Goal: Task Accomplishment & Management: Use online tool/utility

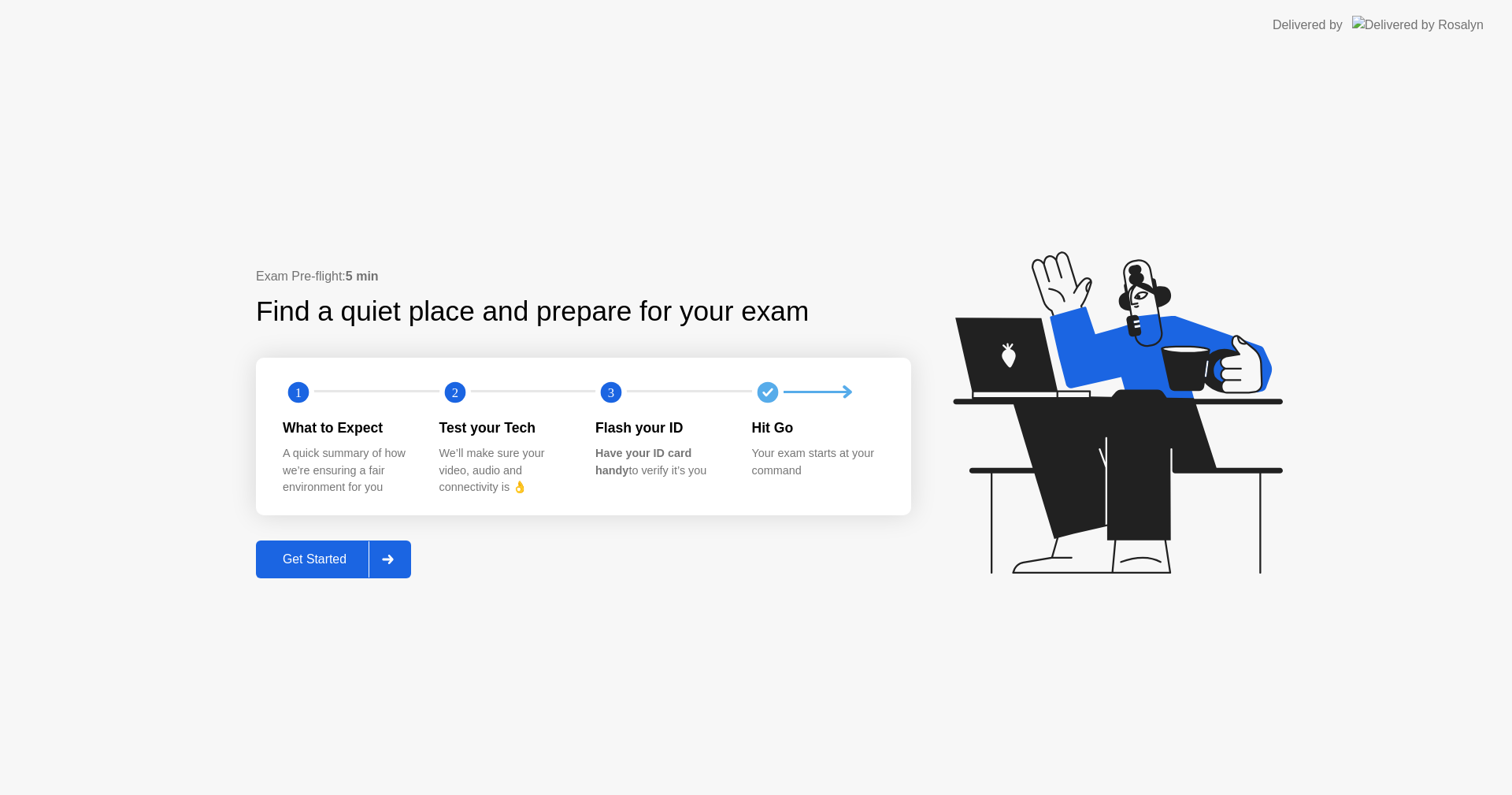
click at [298, 554] on div "Get Started" at bounding box center [314, 558] width 108 height 14
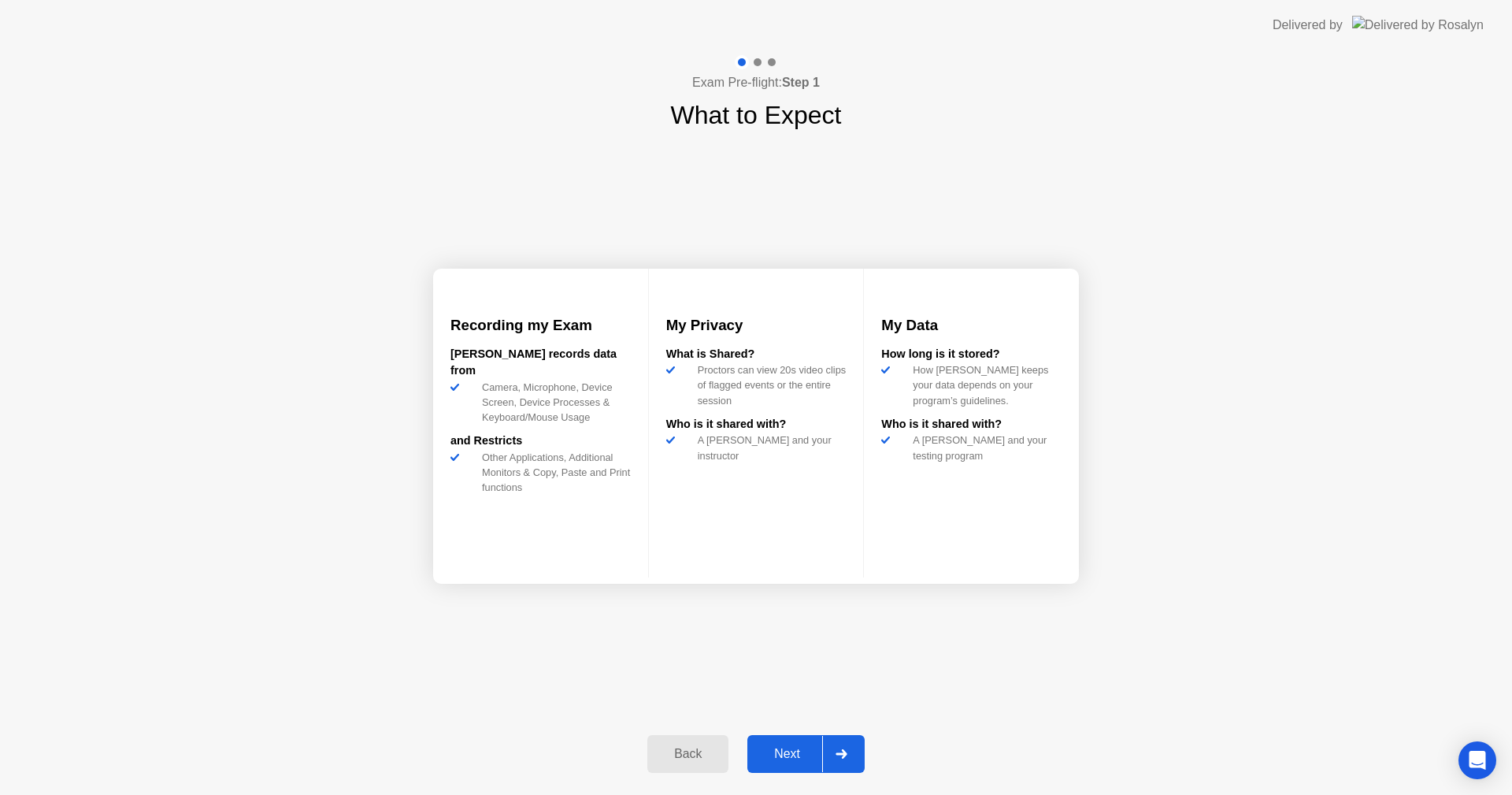
click at [791, 751] on div "Next" at bounding box center [787, 754] width 70 height 14
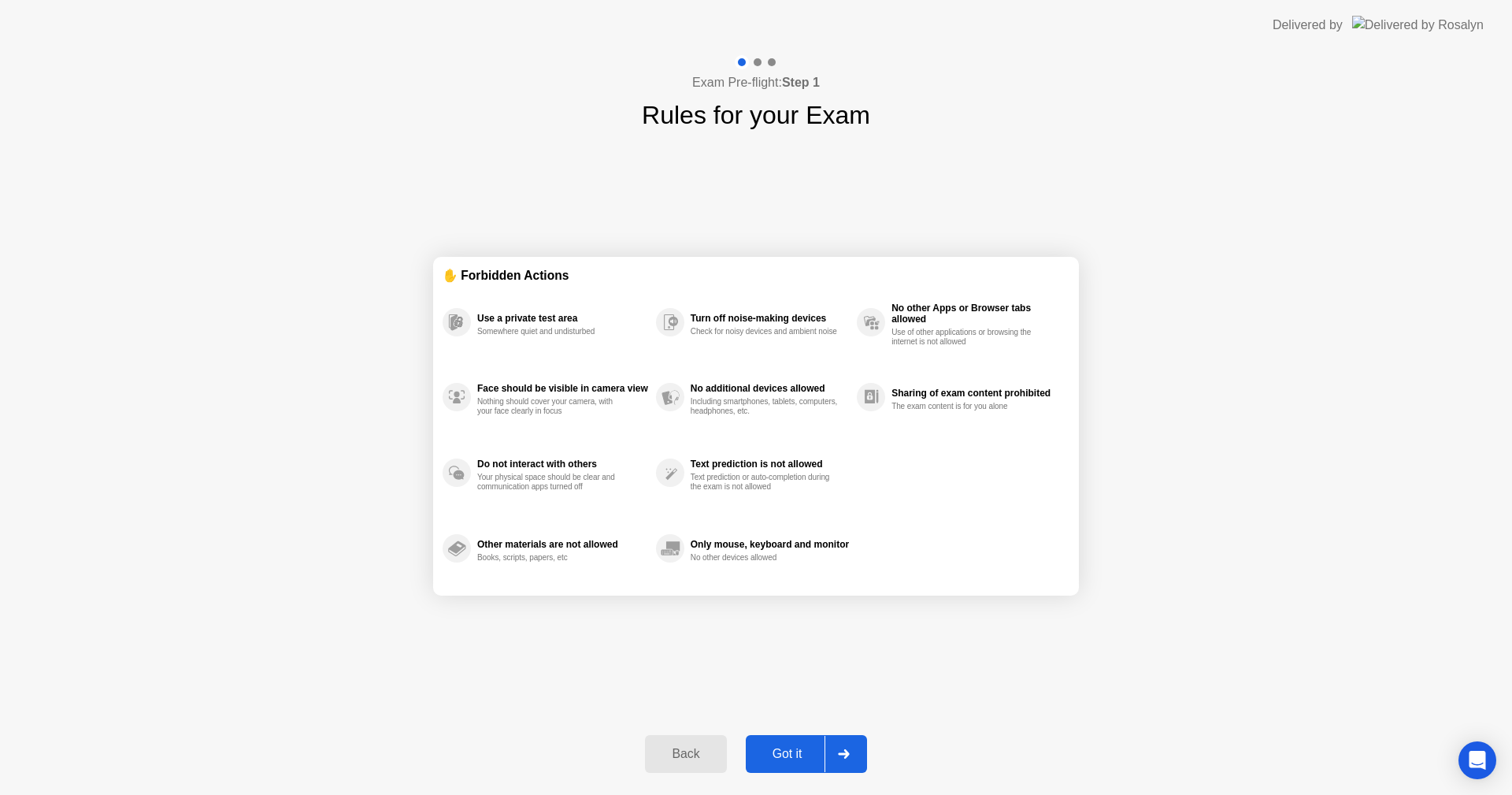
click at [789, 751] on div "Got it" at bounding box center [787, 754] width 74 height 14
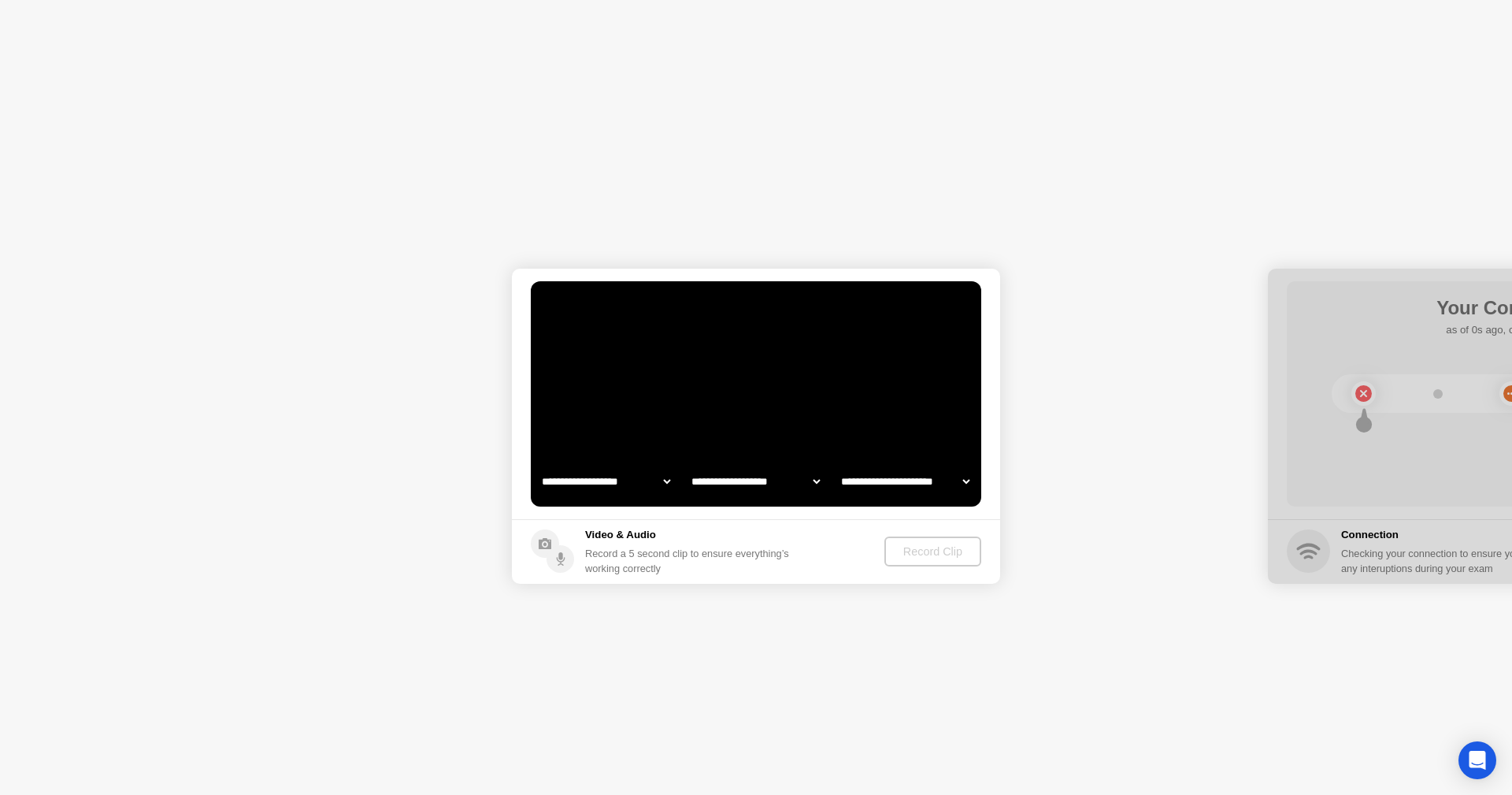
select select "**********"
select select "*******"
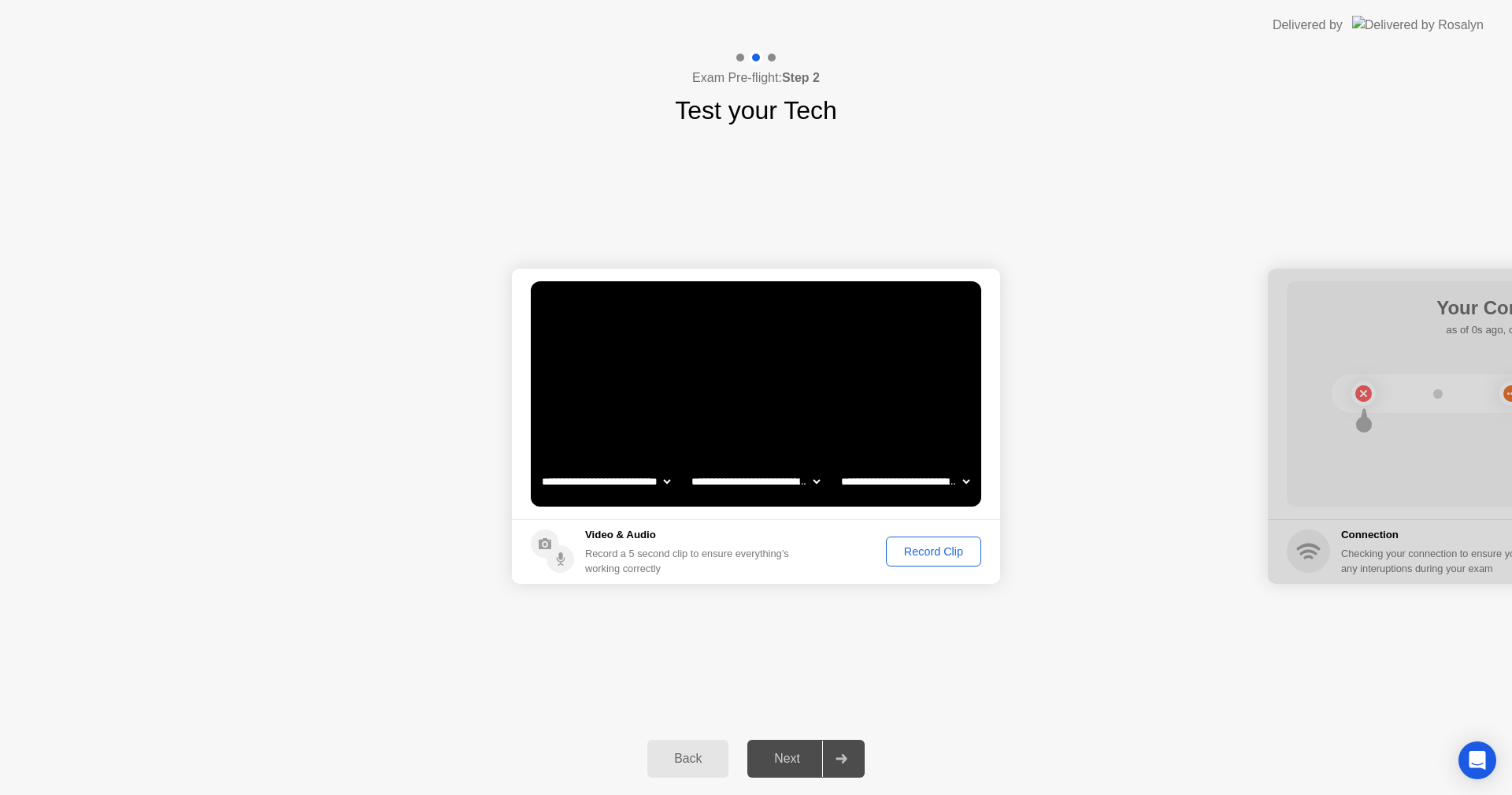
click at [918, 542] on button "Record Clip" at bounding box center [933, 551] width 95 height 30
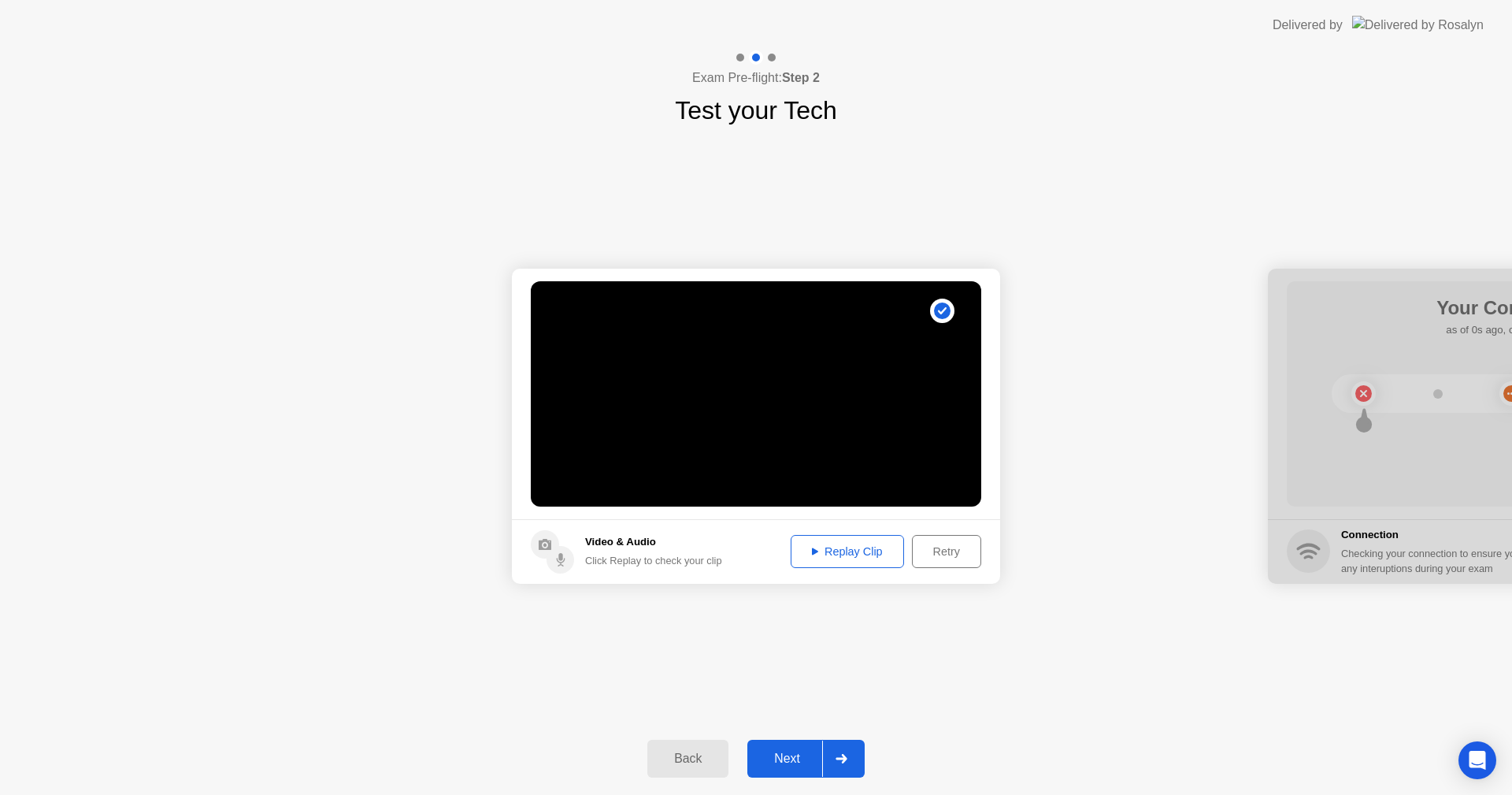
click at [932, 550] on div "Retry" at bounding box center [947, 552] width 58 height 13
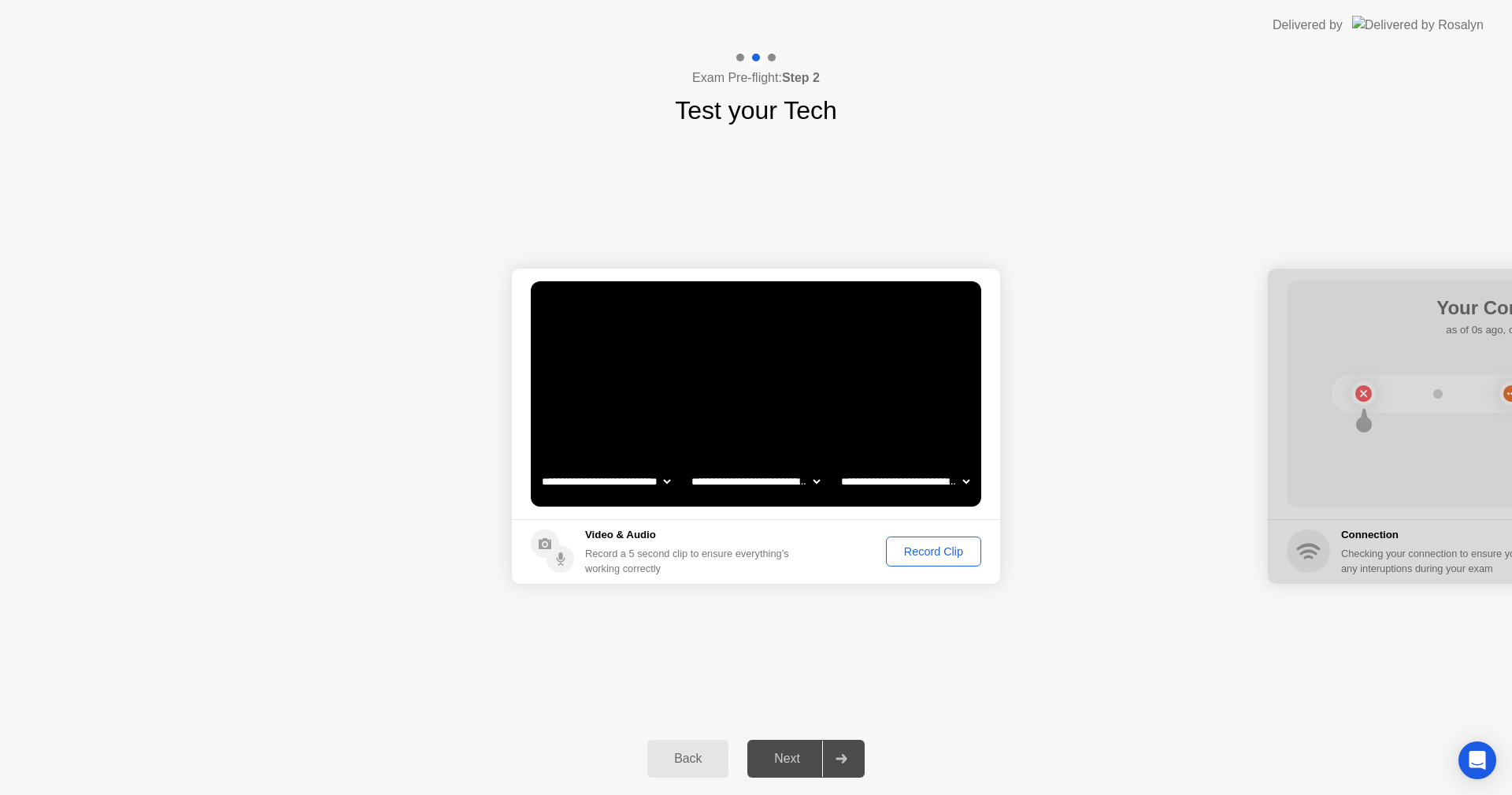
click at [932, 550] on div "Record Clip" at bounding box center [934, 552] width 84 height 13
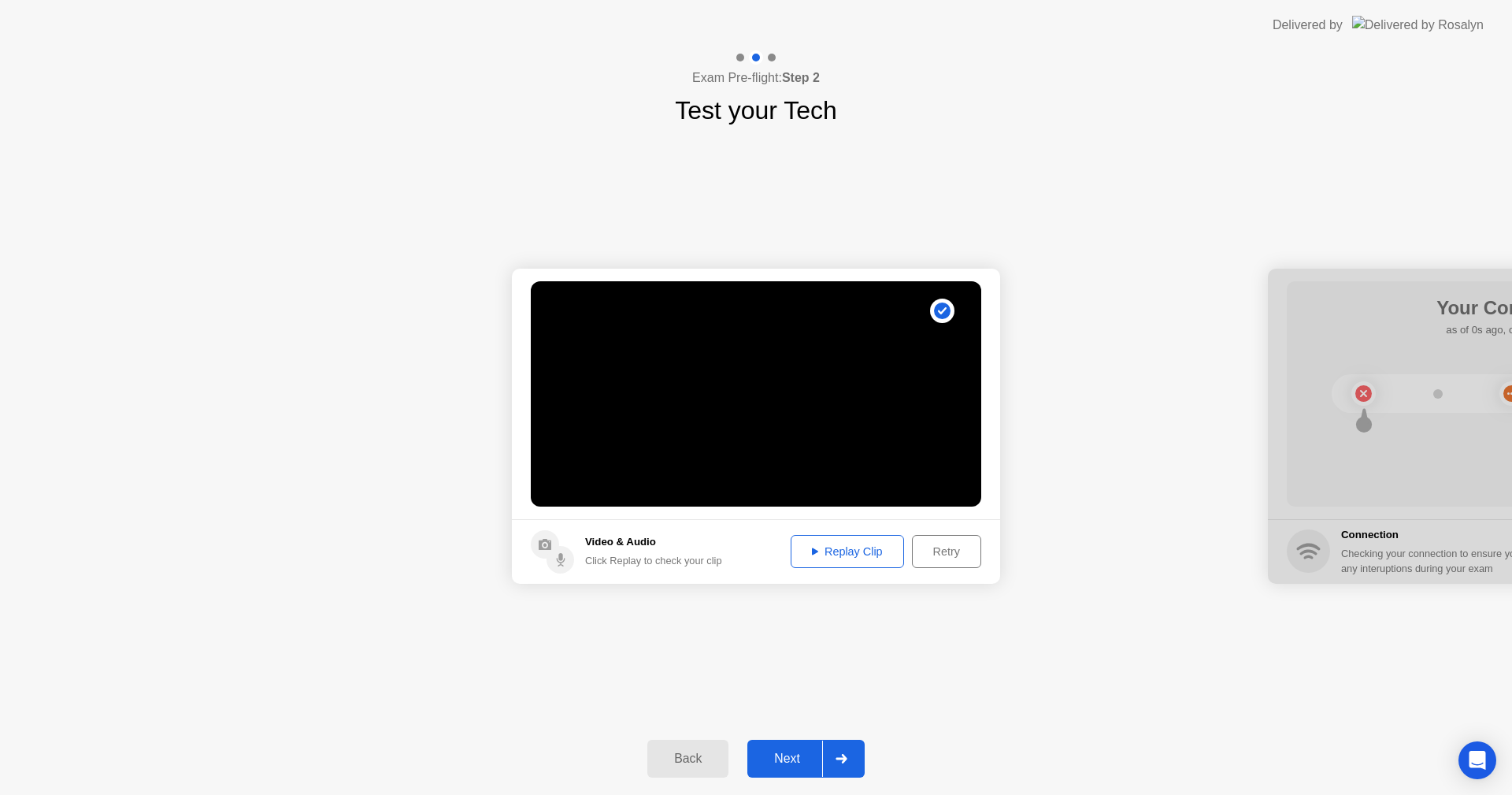
click at [793, 758] on div "Next" at bounding box center [787, 758] width 70 height 14
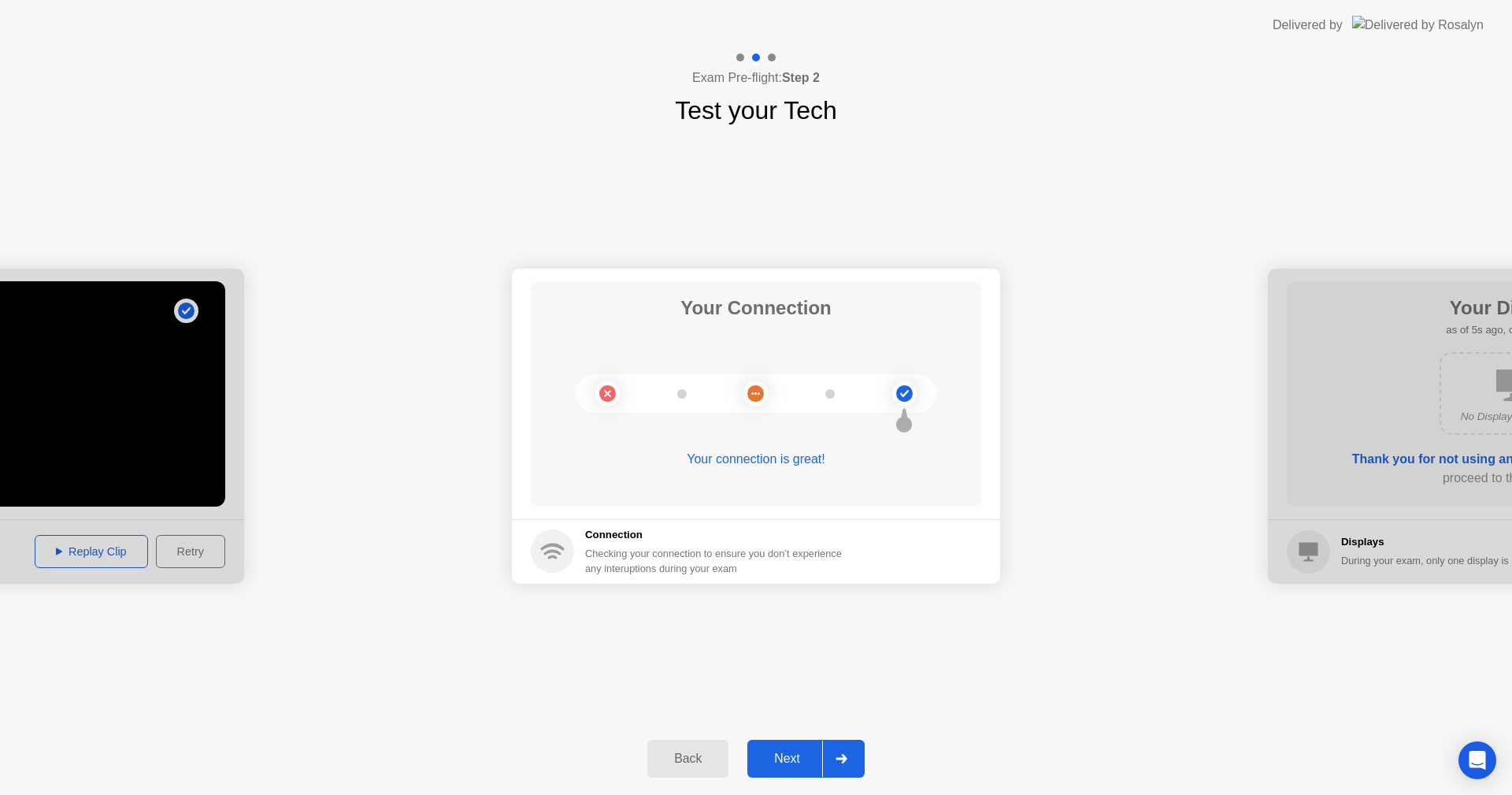
click at [782, 761] on div "Next" at bounding box center [787, 758] width 70 height 14
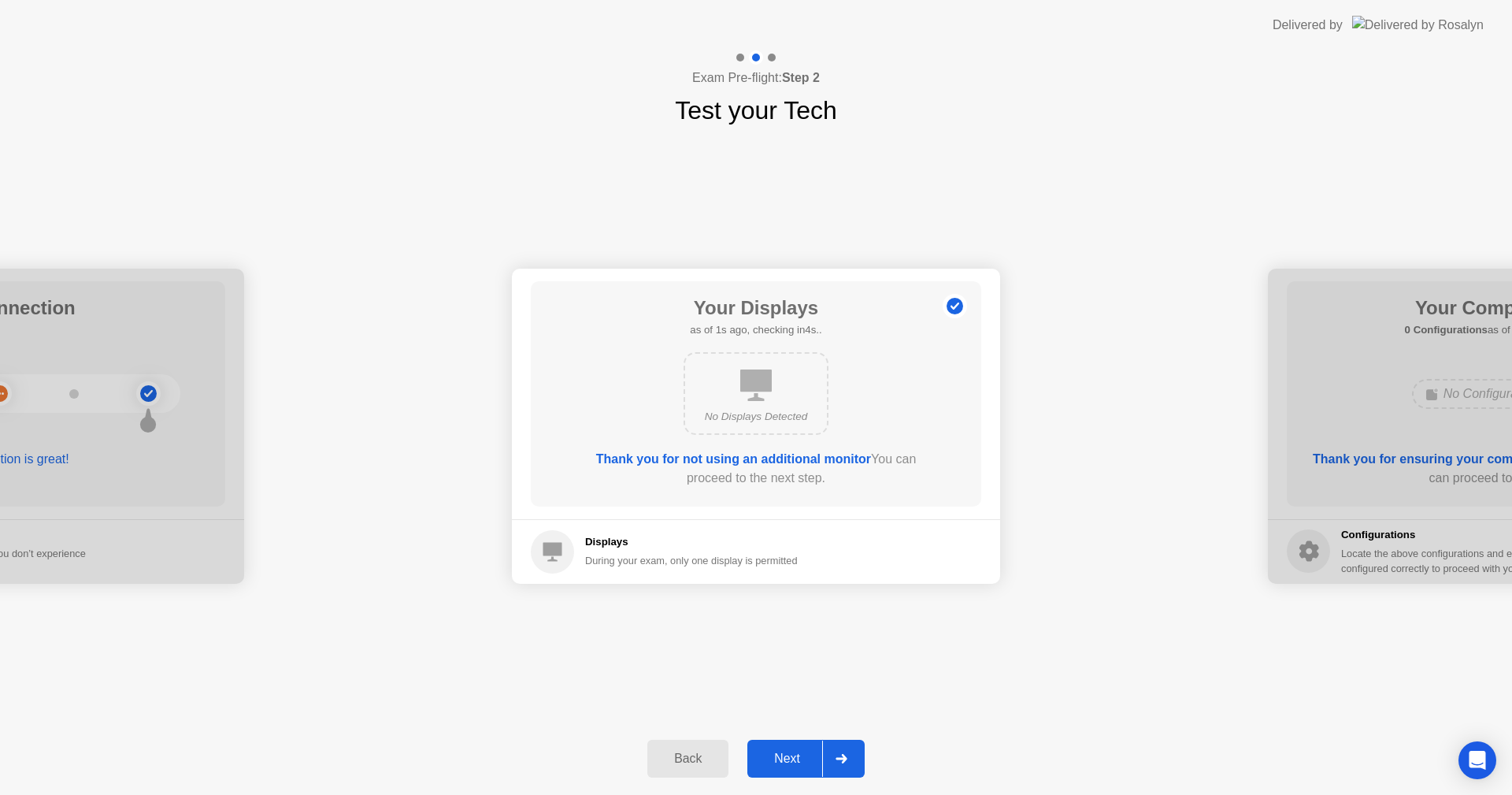
click at [782, 761] on div "Next" at bounding box center [787, 758] width 70 height 14
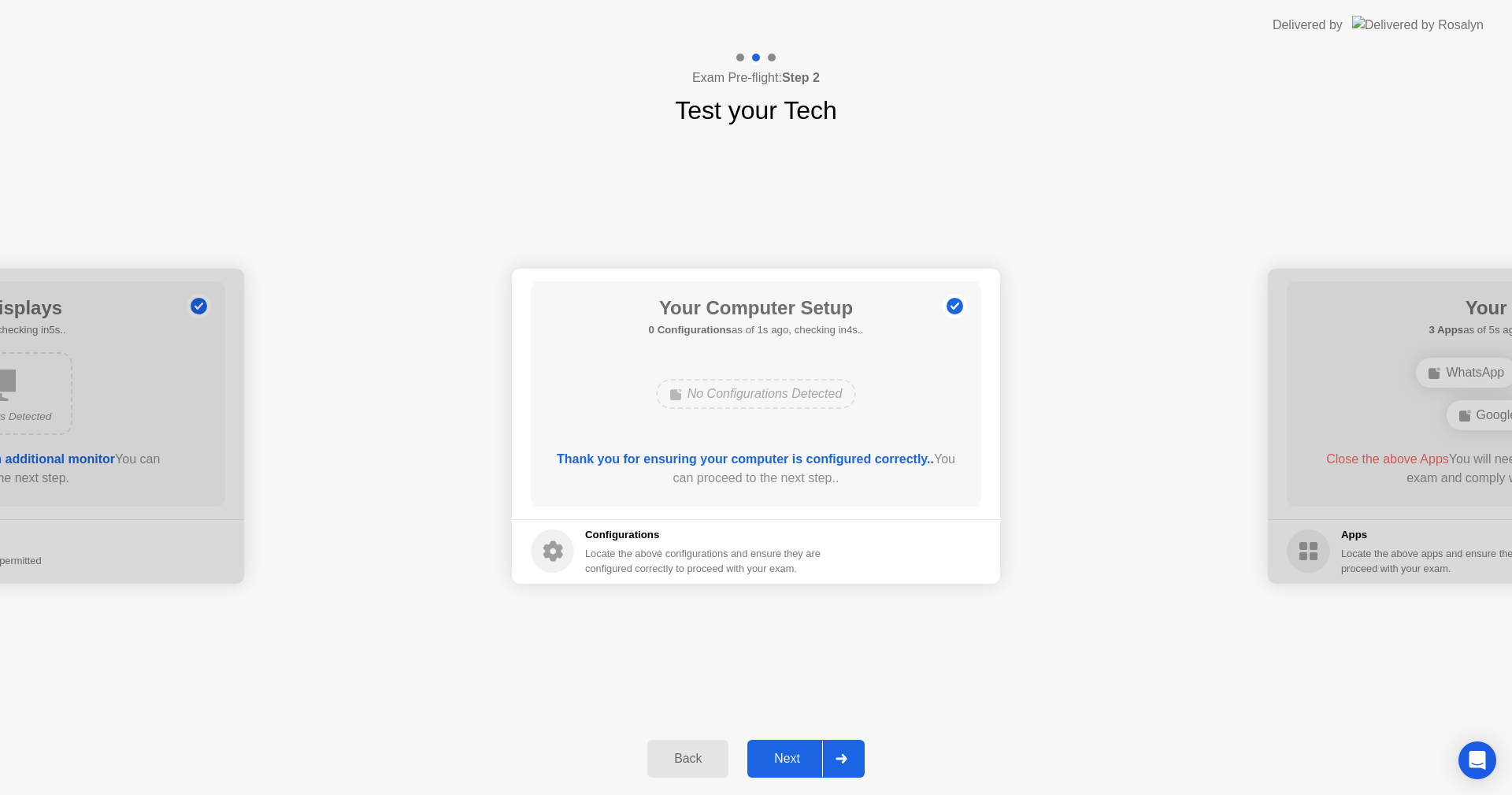
click at [782, 761] on div "Next" at bounding box center [787, 758] width 70 height 14
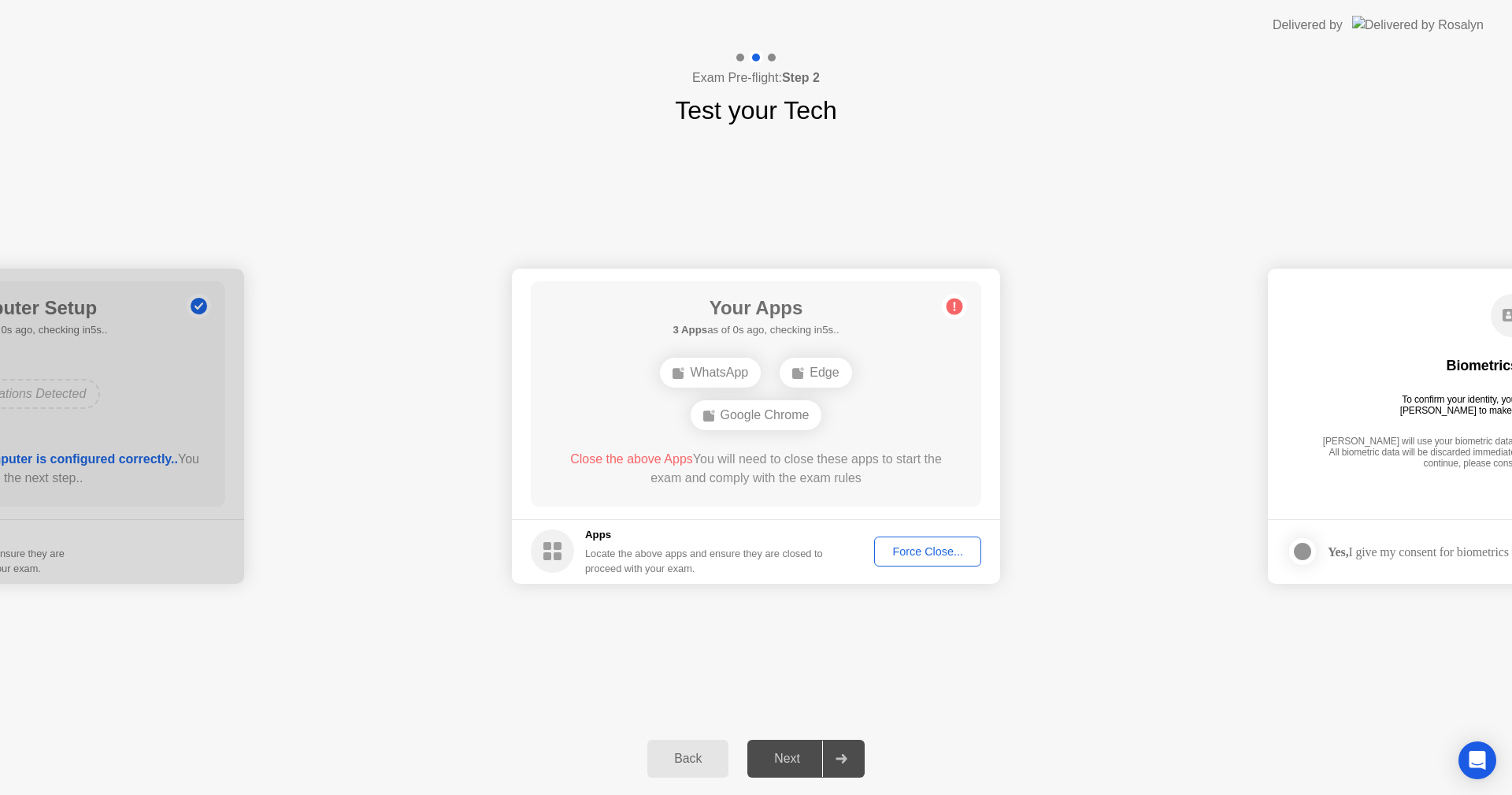
click at [920, 551] on div "Force Close..." at bounding box center [928, 552] width 96 height 13
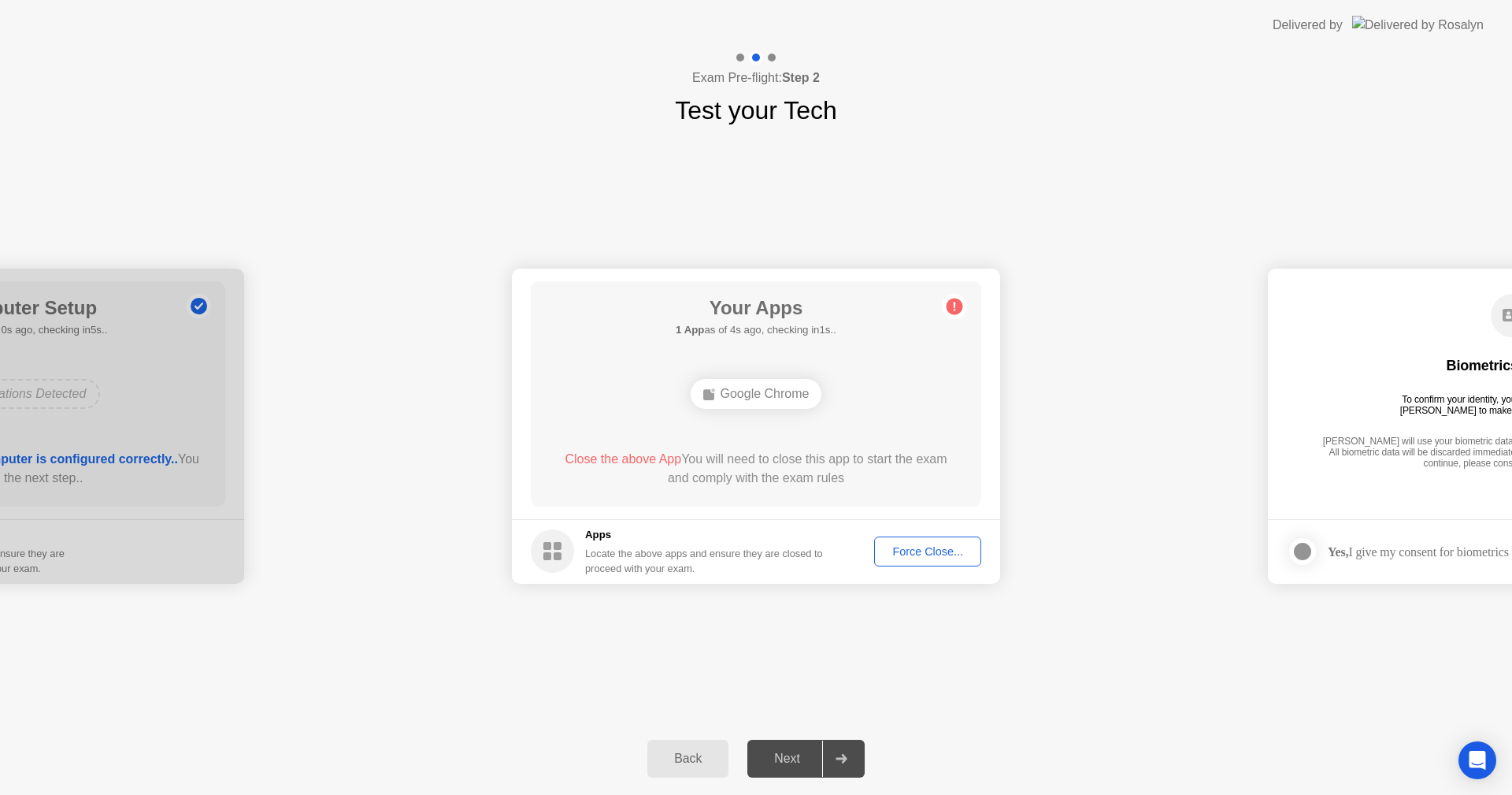
click at [915, 554] on div "Force Close..." at bounding box center [928, 552] width 96 height 13
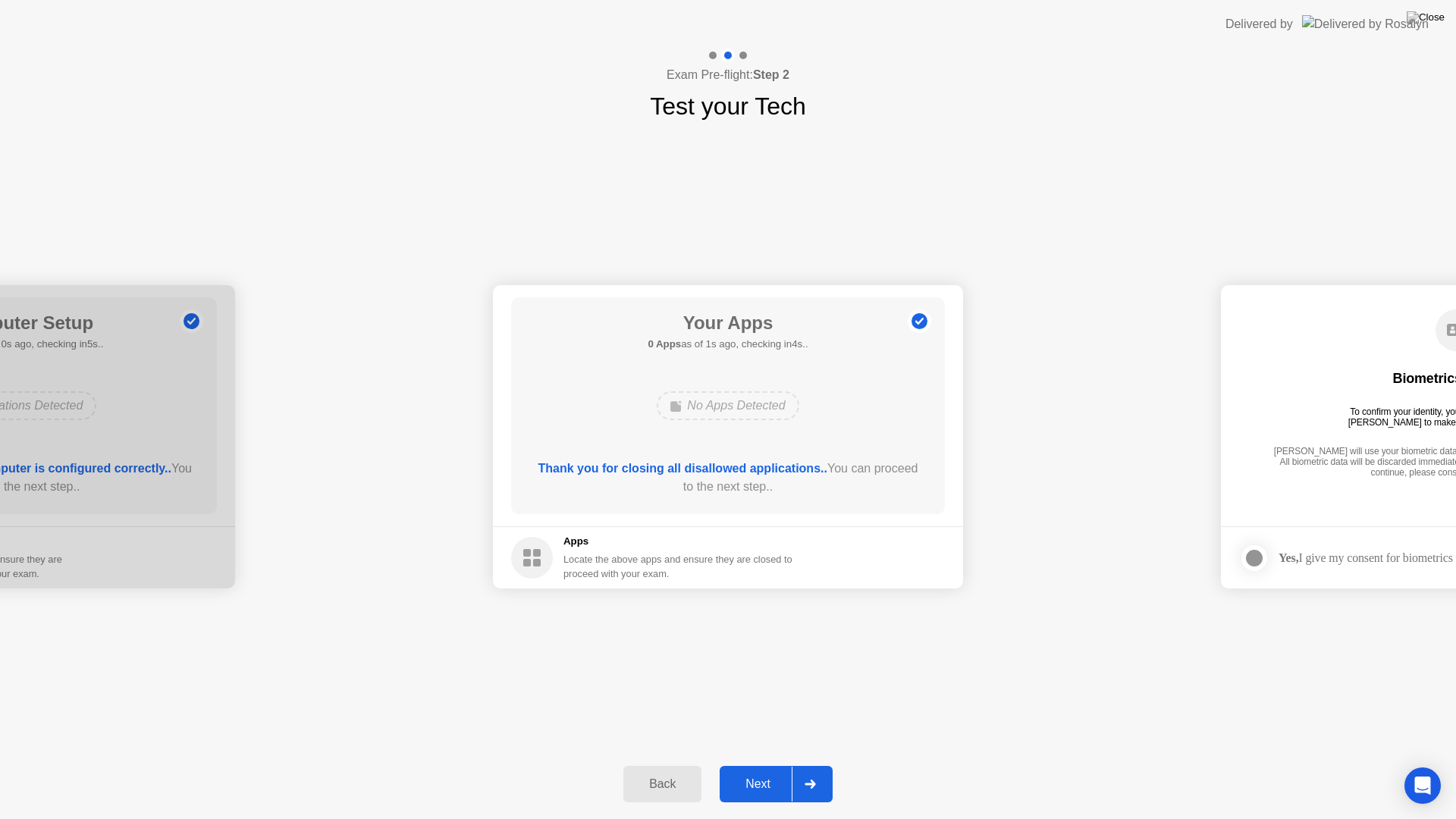
click at [756, 764] on button "Next" at bounding box center [776, 784] width 113 height 37
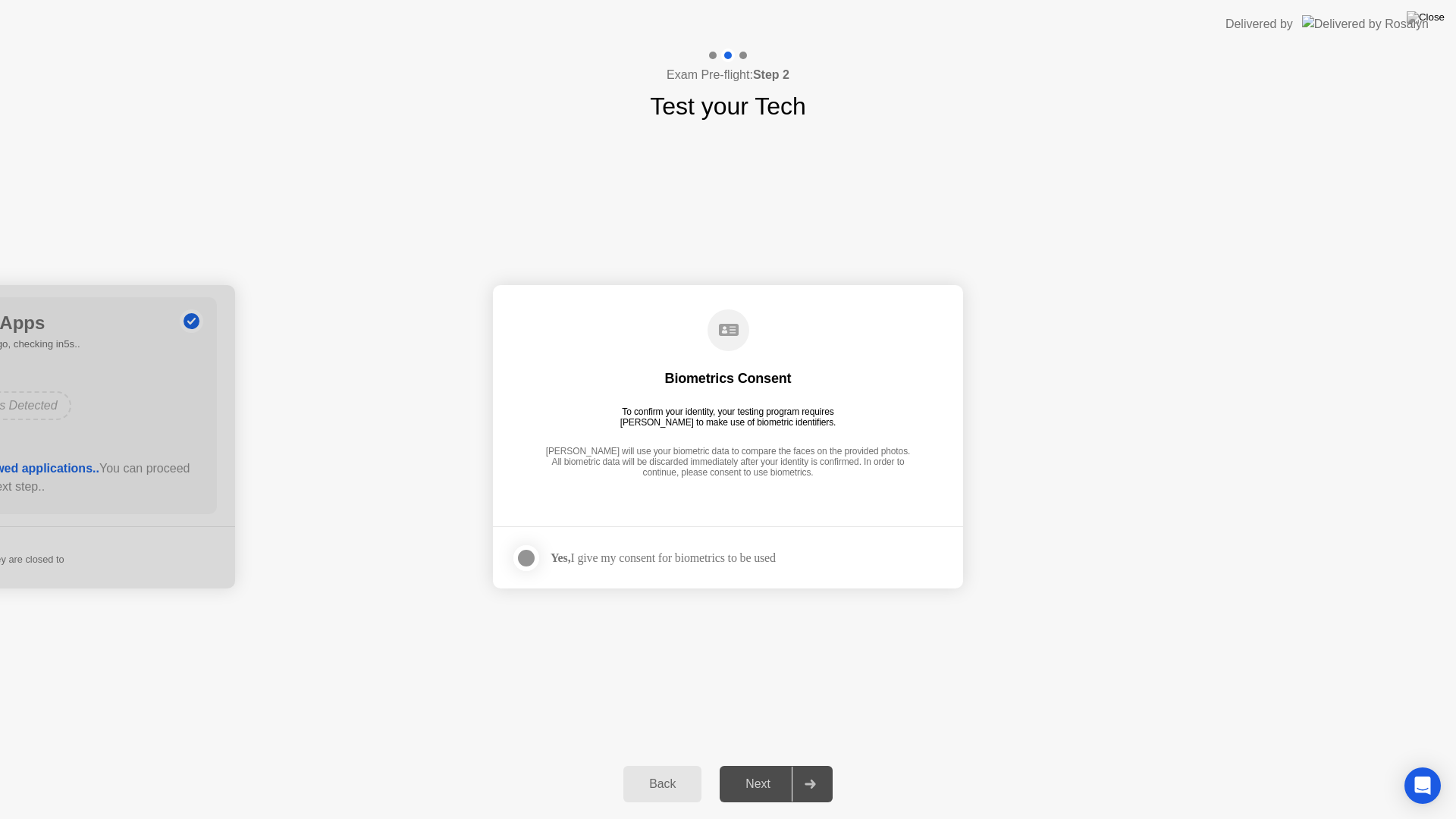
click at [523, 558] on div at bounding box center [526, 558] width 18 height 18
click at [755, 764] on div "Next" at bounding box center [758, 784] width 67 height 13
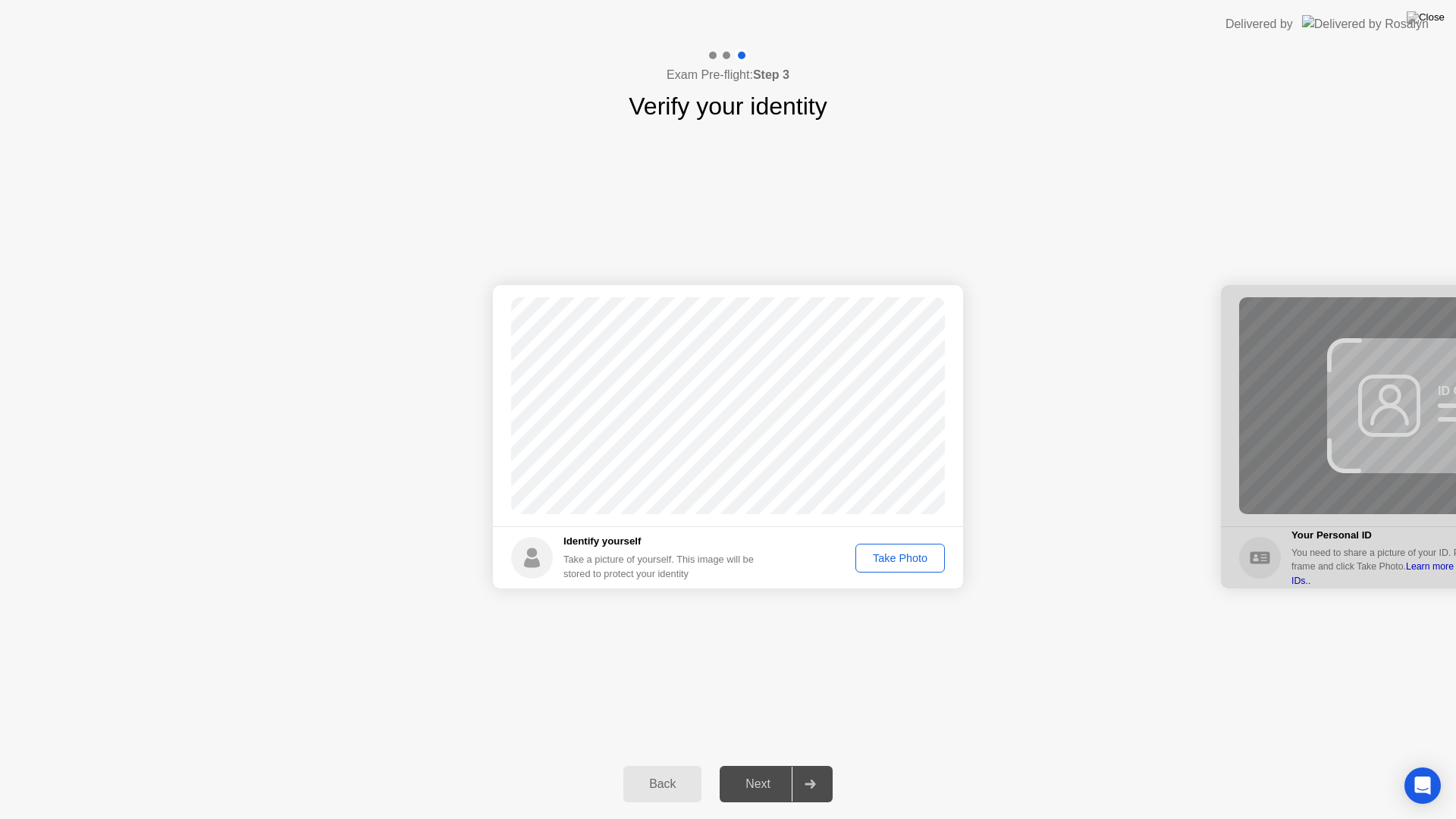
click at [892, 563] on div "Take Photo" at bounding box center [900, 559] width 79 height 13
click at [763, 764] on div "Next" at bounding box center [758, 784] width 67 height 13
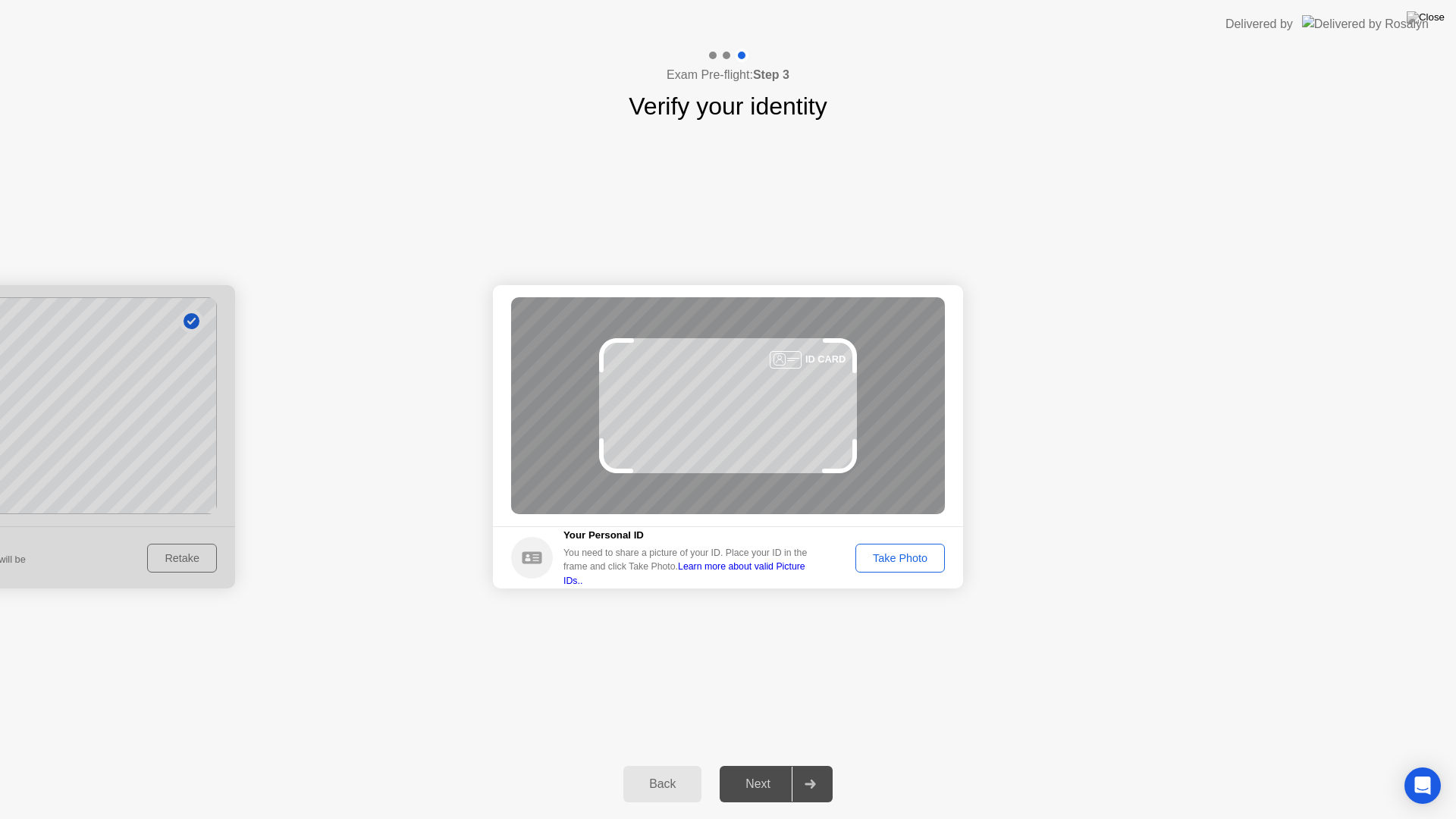
click at [898, 556] on div "Take Photo" at bounding box center [900, 559] width 79 height 13
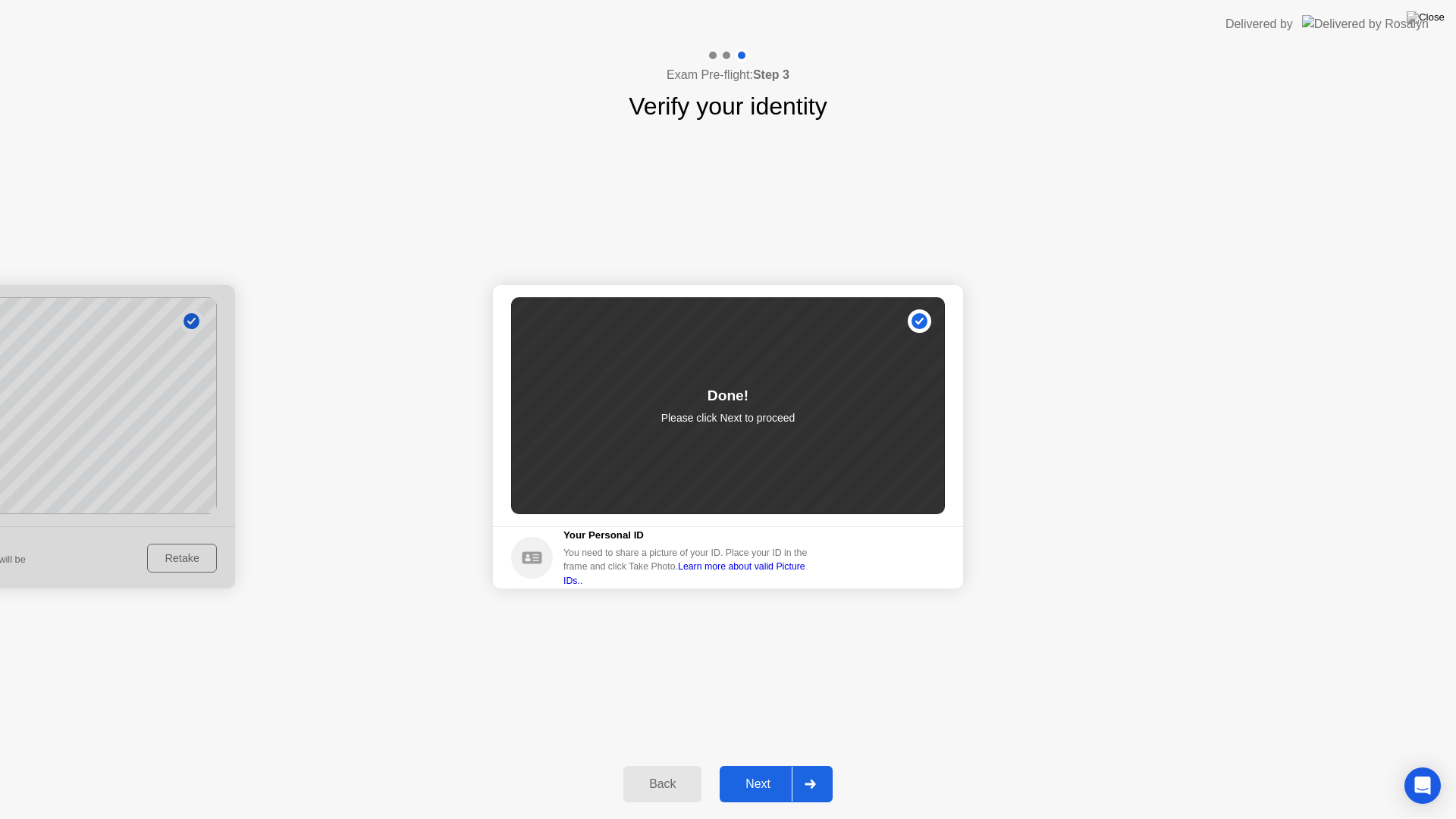
click at [763, 764] on div "Next" at bounding box center [758, 784] width 67 height 13
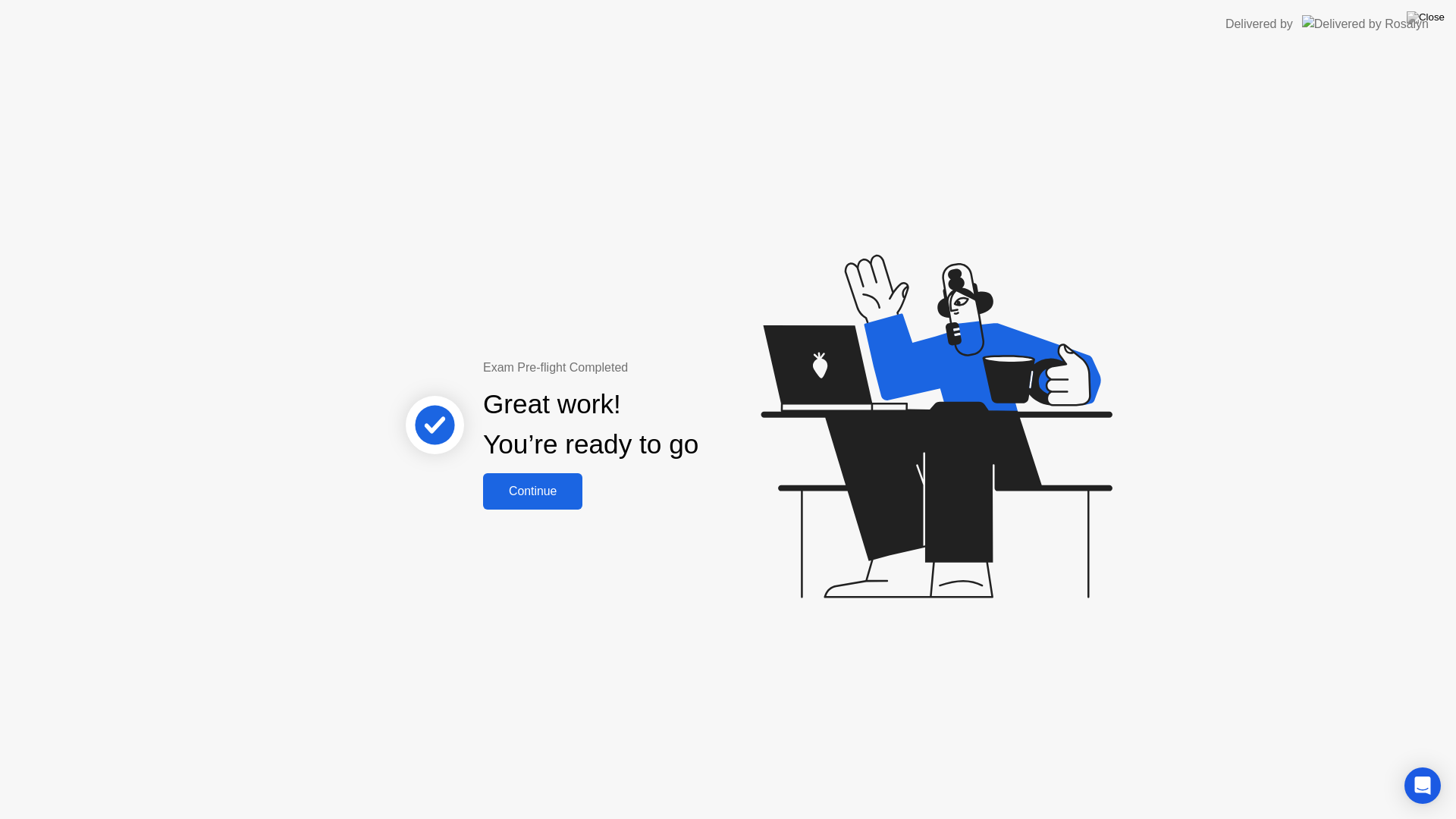
click at [555, 494] on div "Continue" at bounding box center [532, 490] width 90 height 13
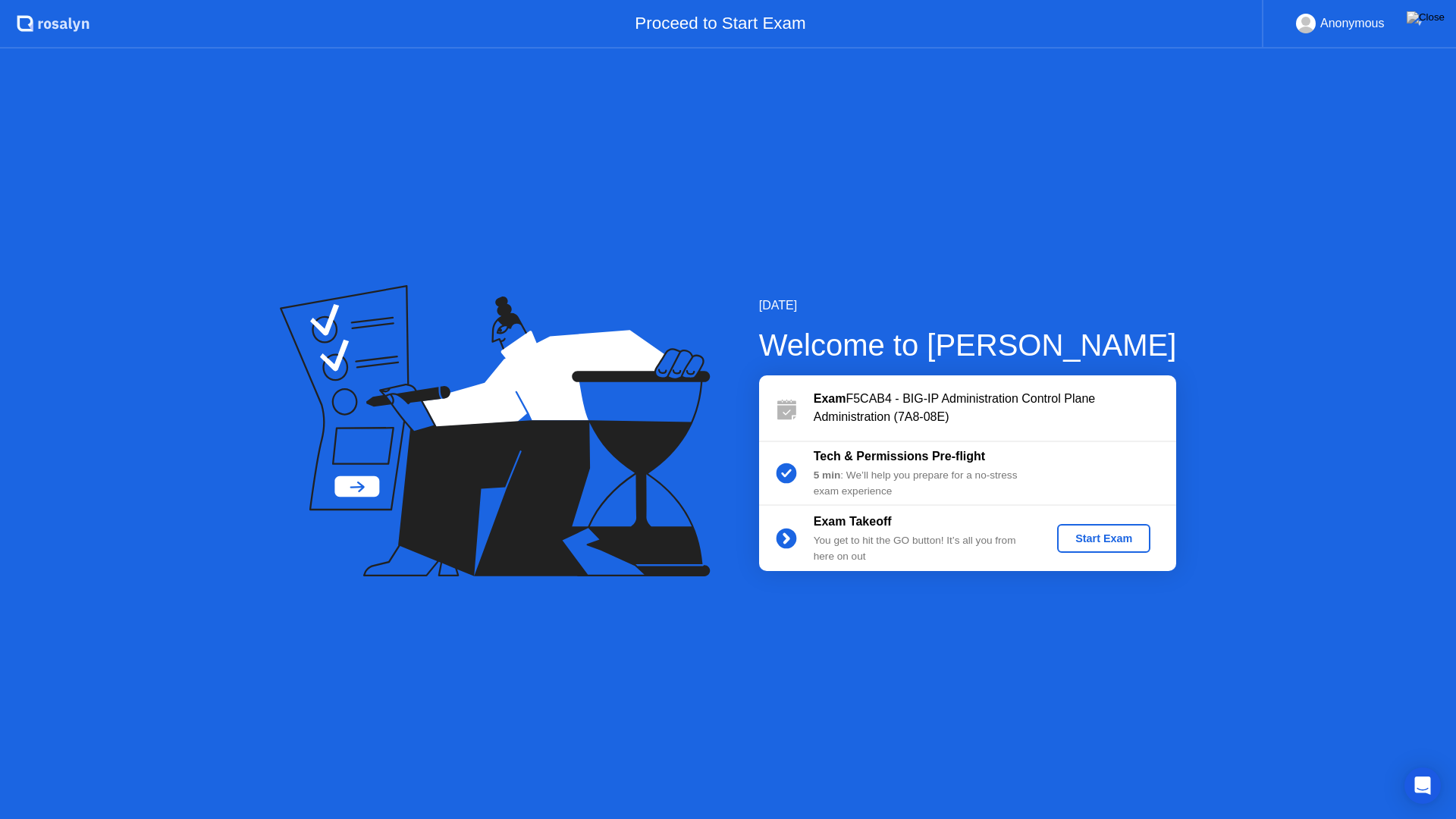
click at [1120, 534] on div "Start Exam" at bounding box center [1104, 538] width 81 height 13
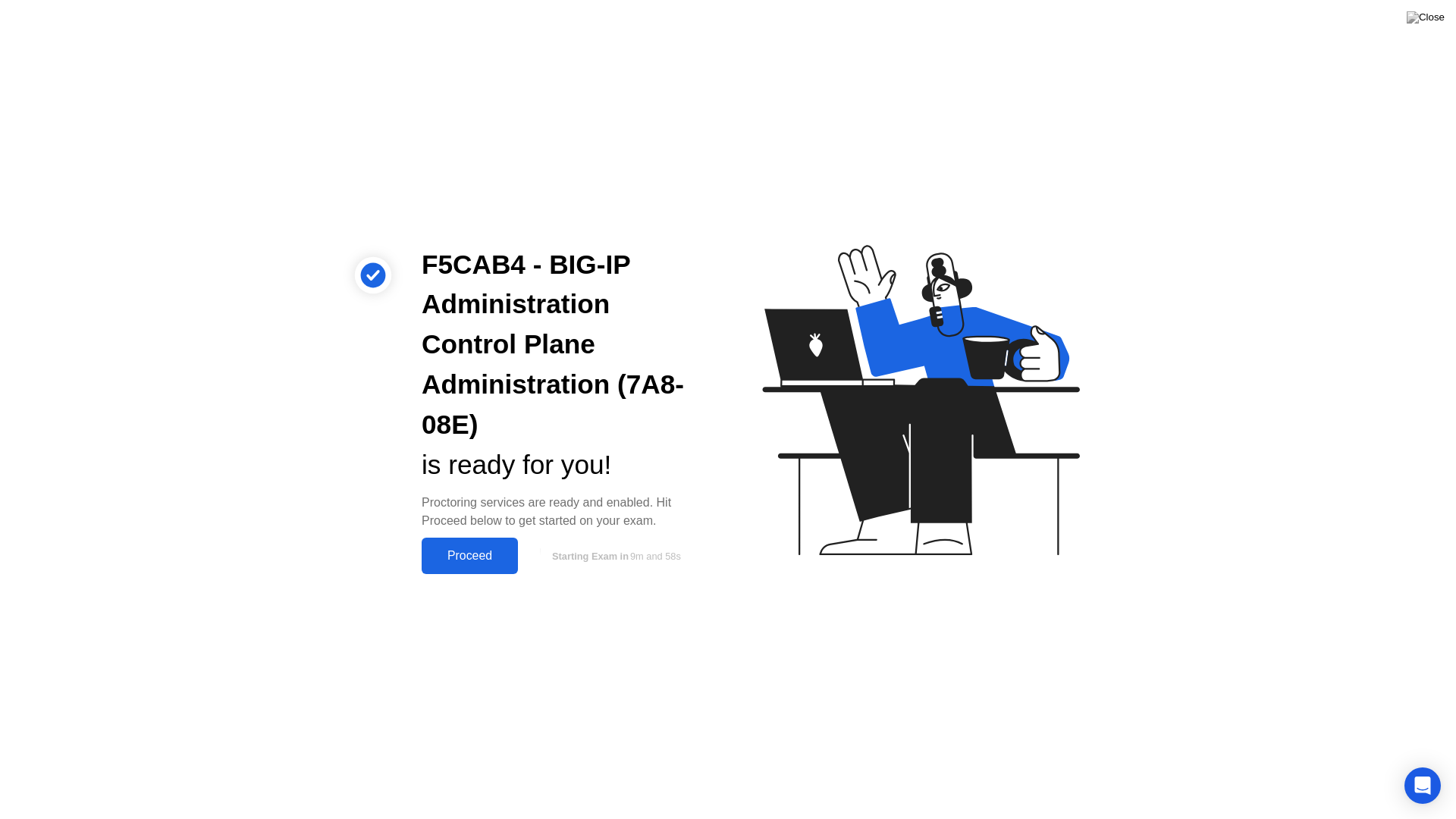
click at [461, 555] on div "Proceed" at bounding box center [469, 555] width 87 height 13
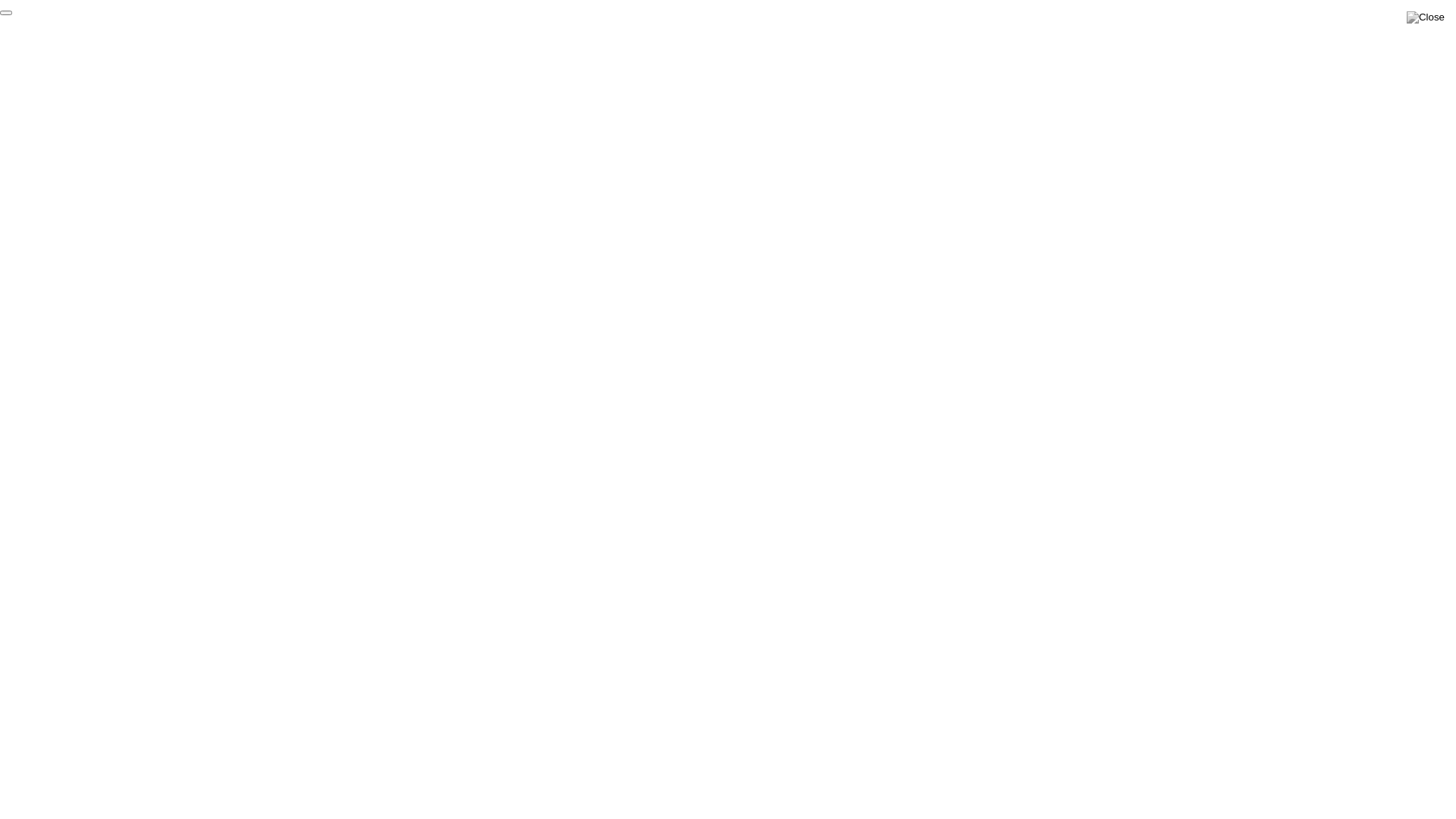
click div "End Proctoring Session"
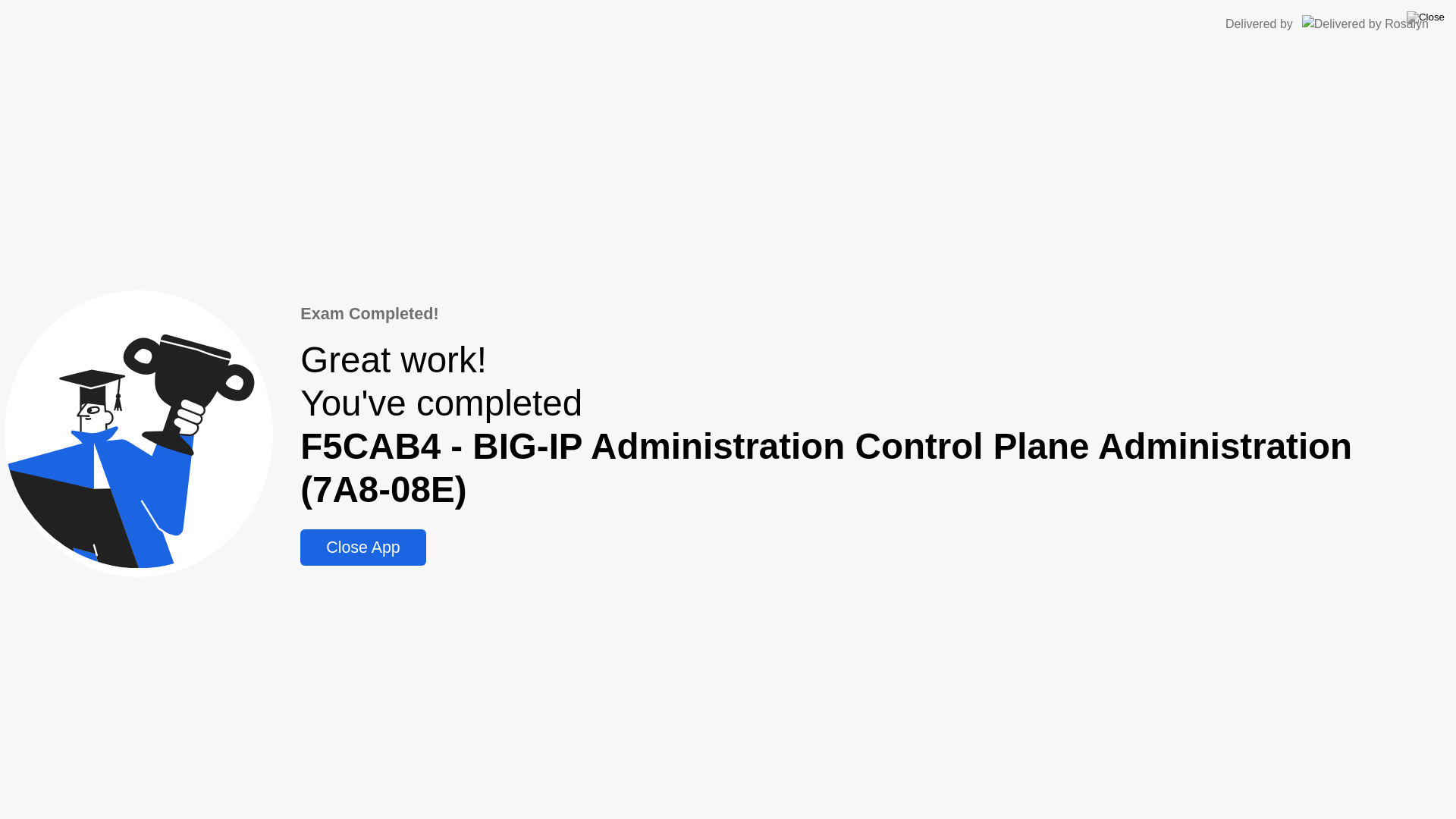
click at [388, 550] on div "Close App" at bounding box center [363, 548] width 116 height 19
